Goal: Use online tool/utility: Use online tool/utility

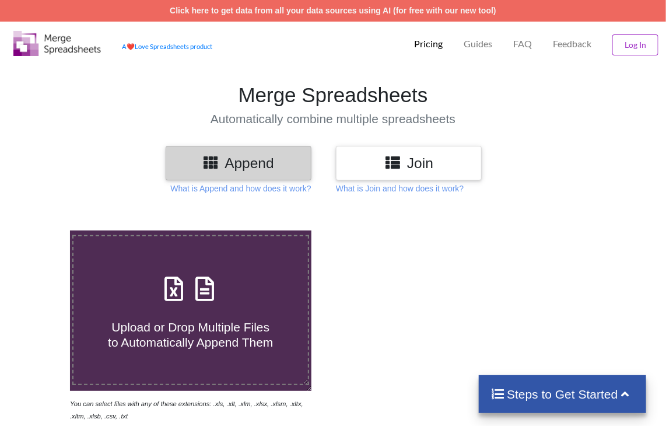
click at [215, 286] on icon at bounding box center [205, 283] width 29 height 25
click at [43, 230] on input "Upload or Drop Multiple Files to Automatically Append Them" at bounding box center [43, 230] width 0 height 0
type input "C:\fakepath\Task-report-24-08-2025T22_05.csv"
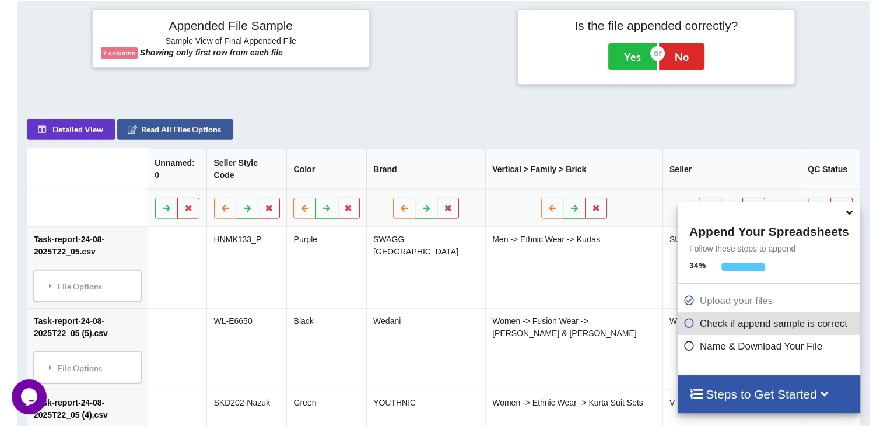
scroll to position [285, 0]
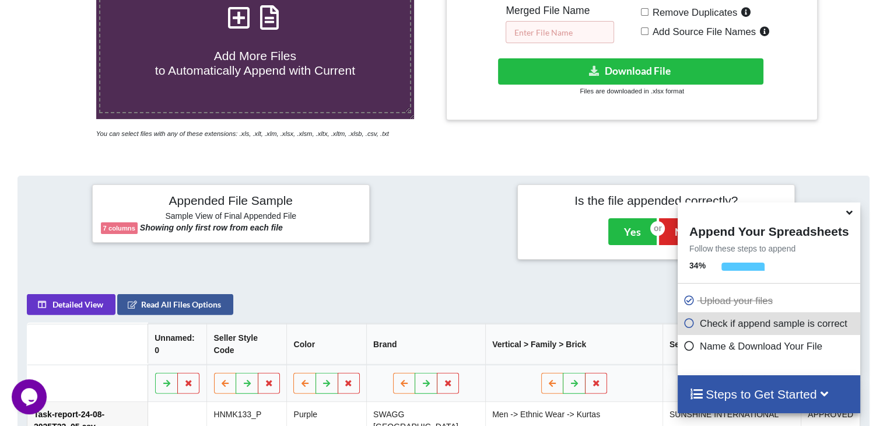
click at [565, 31] on input "text" at bounding box center [560, 32] width 109 height 22
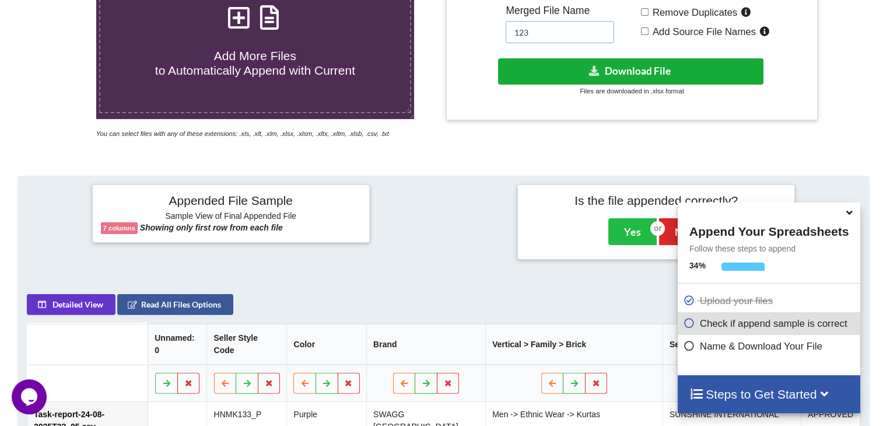
type input "123"
click at [556, 68] on button "Download File" at bounding box center [630, 71] width 265 height 26
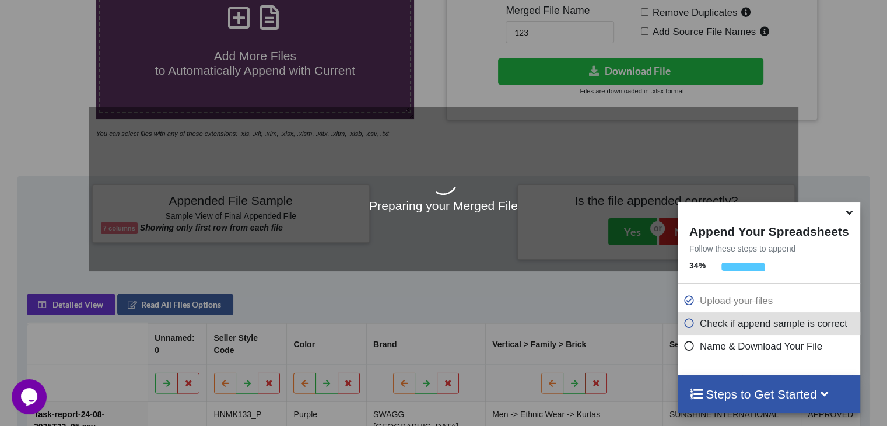
click at [666, 212] on icon at bounding box center [850, 210] width 12 height 11
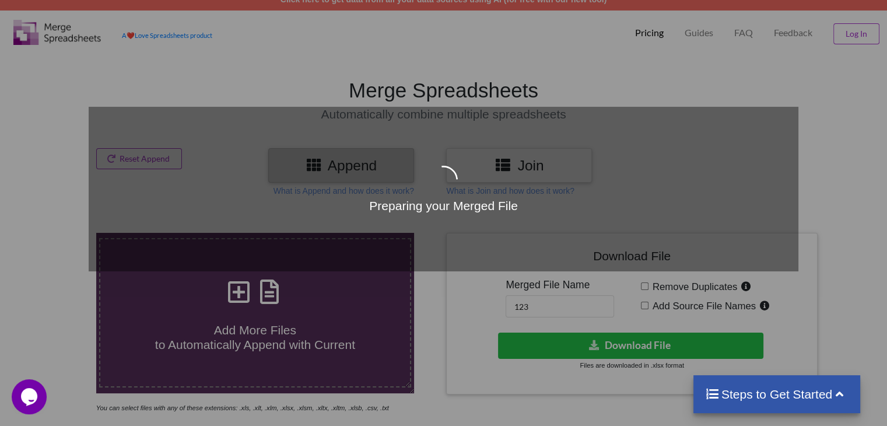
scroll to position [0, 0]
